Goal: Information Seeking & Learning: Learn about a topic

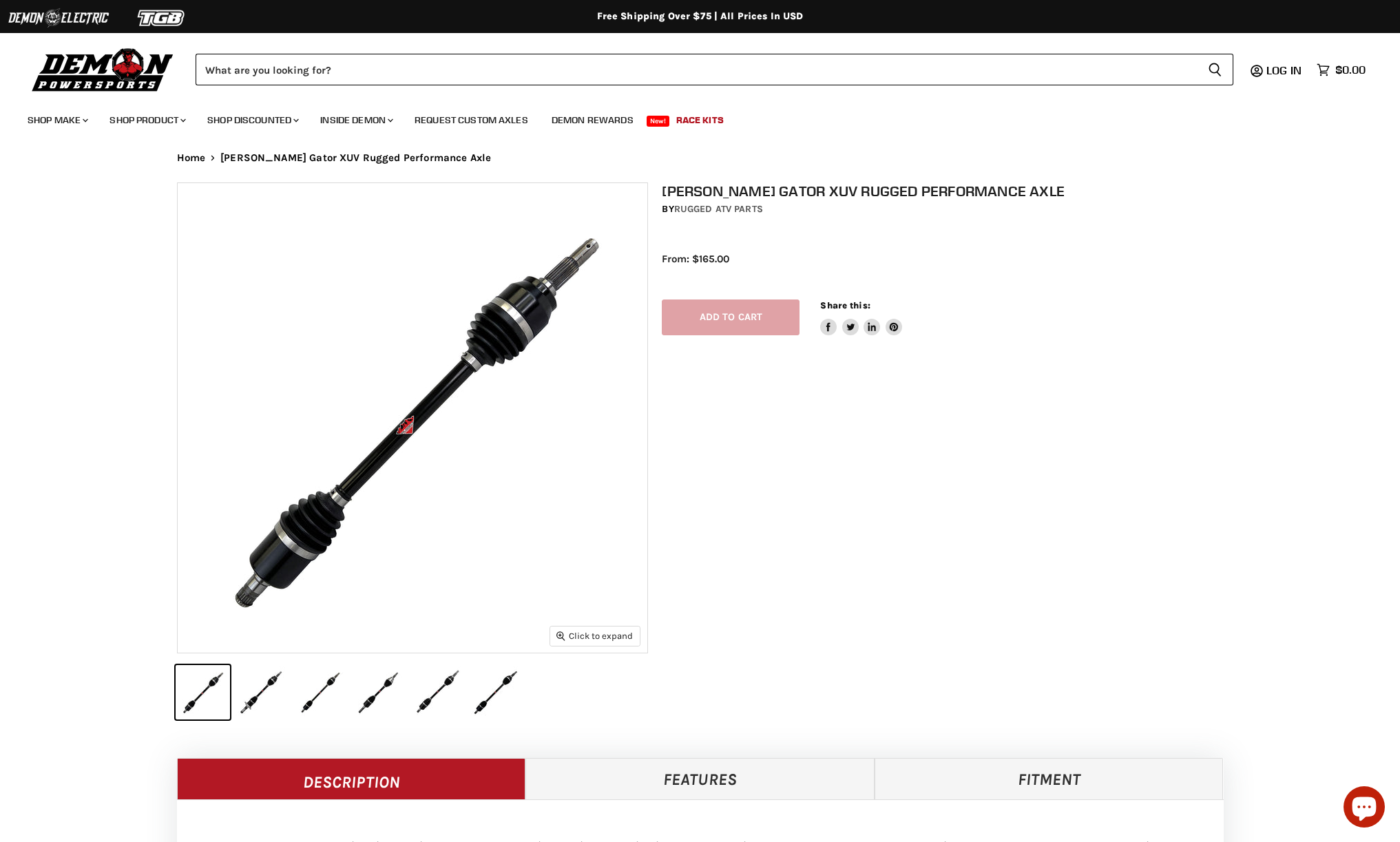
select select "******"
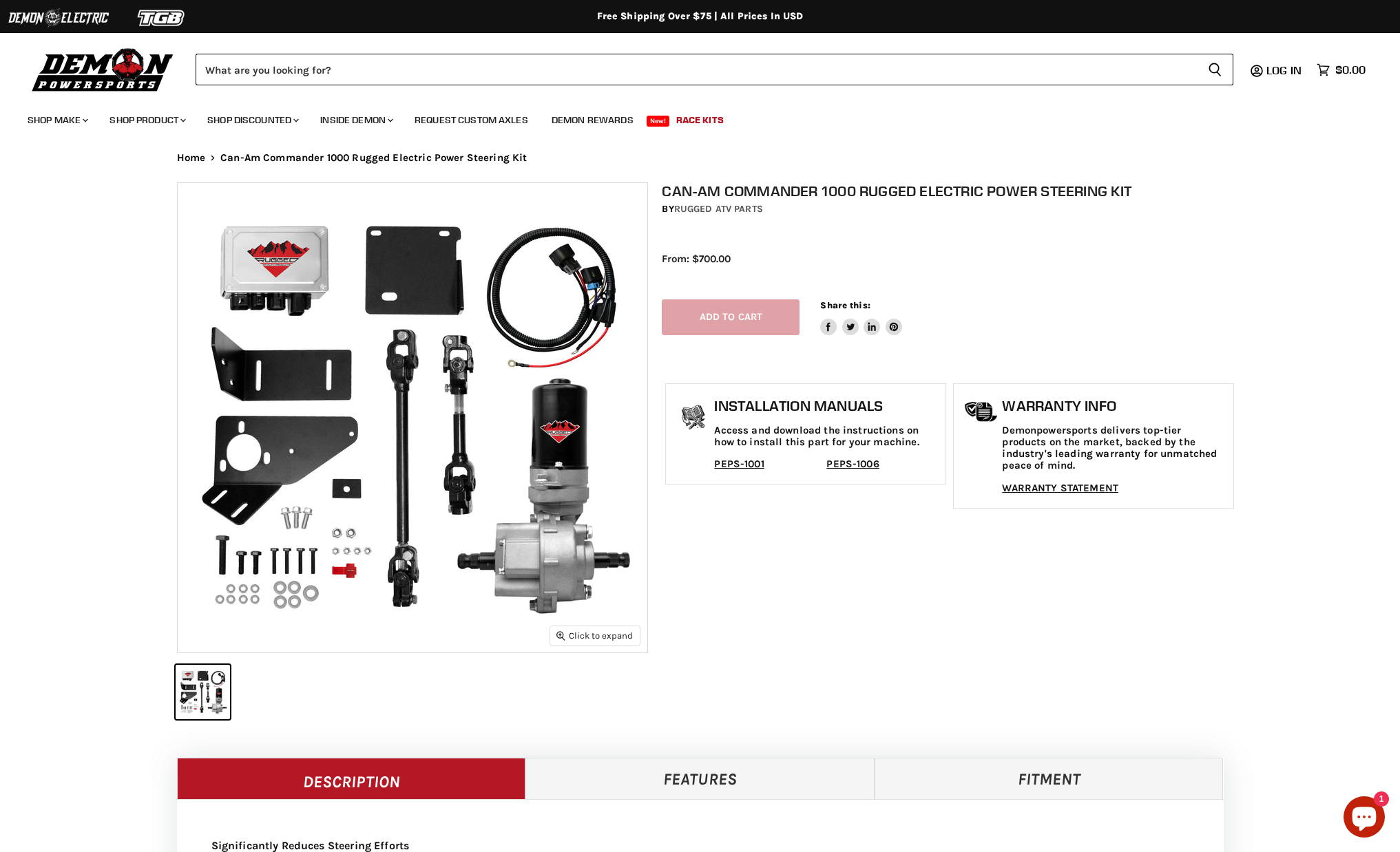
select select "******"
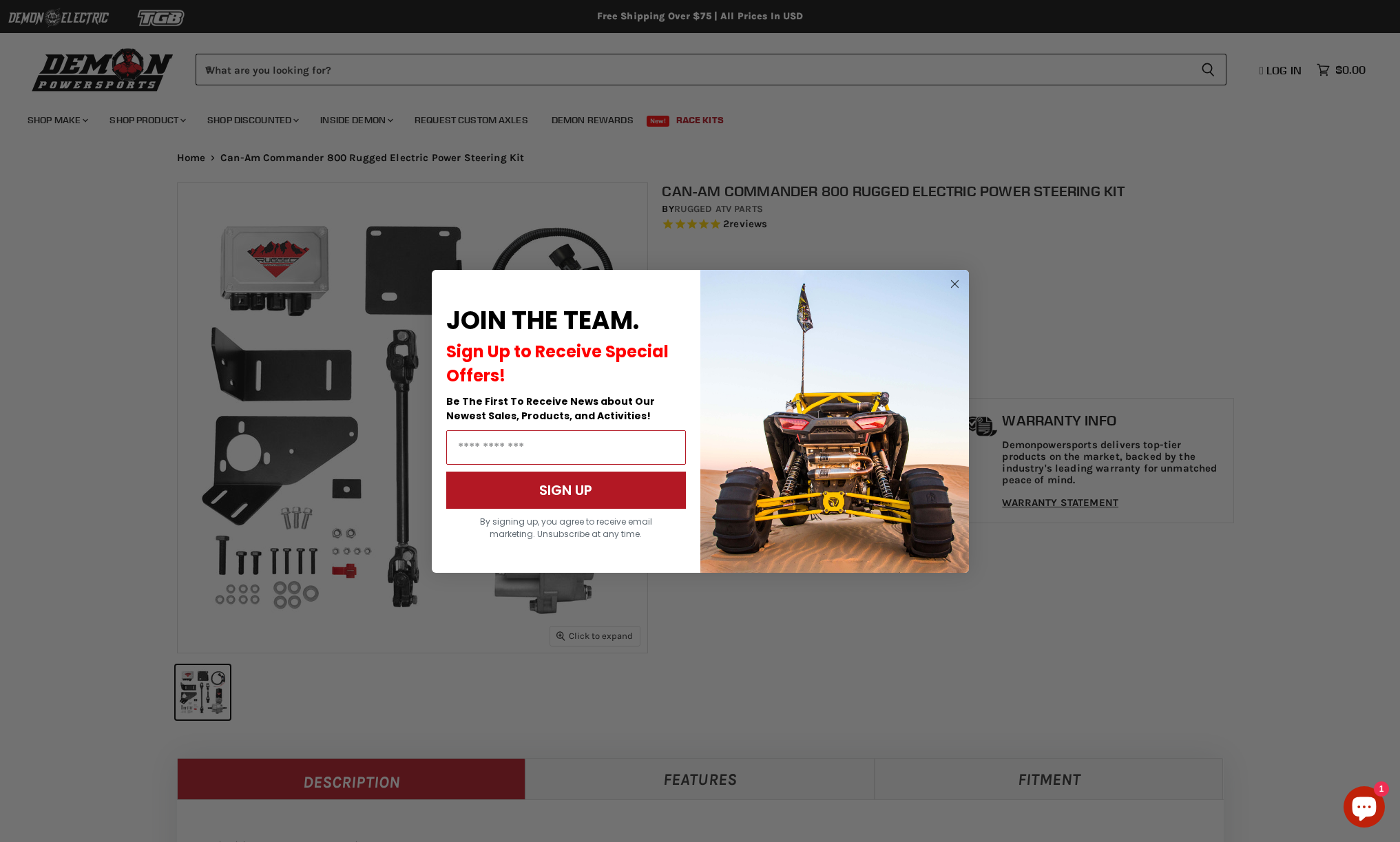
select select "******"
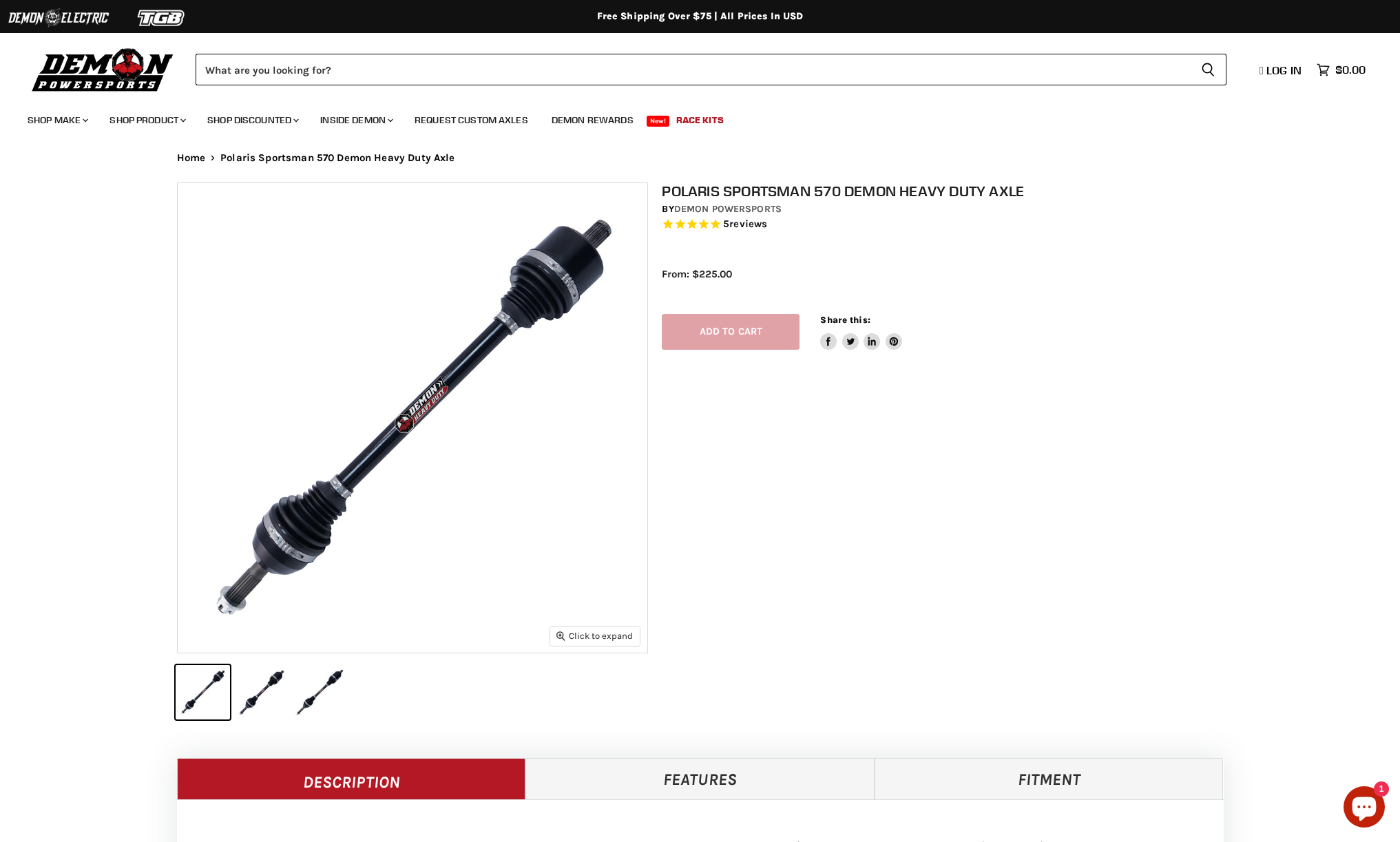
select select "******"
